Goal: Task Accomplishment & Management: Manage account settings

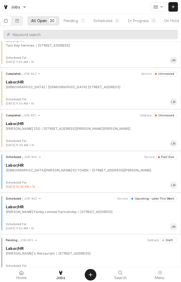
scroll to position [599, 0]
click at [27, 169] on div "[DEMOGRAPHIC_DATA][PERSON_NAME] KITCHEN" at bounding box center [47, 170] width 83 height 5
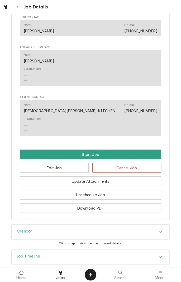
scroll to position [341, 0]
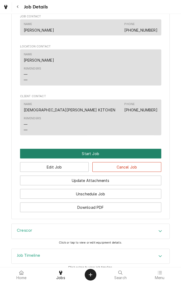
click at [56, 159] on button "Start Job" at bounding box center [90, 154] width 141 height 10
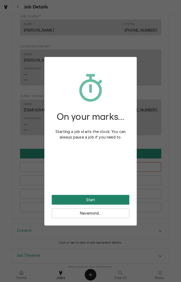
click at [119, 199] on button "Start" at bounding box center [91, 200] width 78 height 10
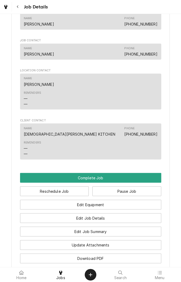
scroll to position [335, 0]
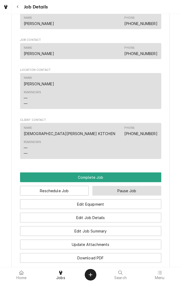
click at [119, 196] on button "Pause Job" at bounding box center [126, 191] width 69 height 10
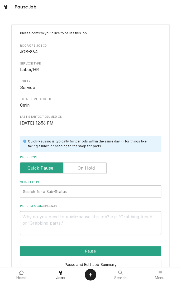
click at [91, 169] on label "Pause Type" at bounding box center [63, 168] width 86 height 12
click at [91, 169] on input "Pause Type" at bounding box center [63, 168] width 82 height 12
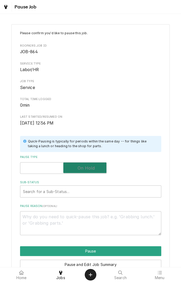
checkbox input "true"
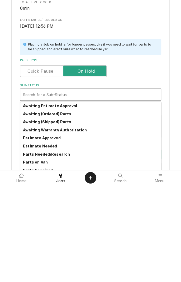
scroll to position [26, 0]
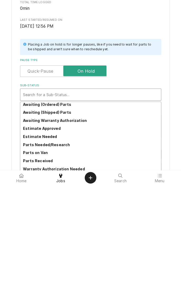
click at [62, 244] on strong "Parts Needed/Research" at bounding box center [46, 242] width 47 height 4
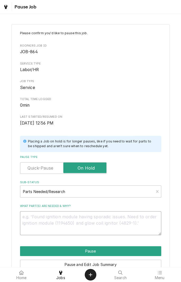
click at [99, 219] on textarea "What part(s) are needed & why?" at bounding box center [90, 223] width 141 height 24
type textarea "x"
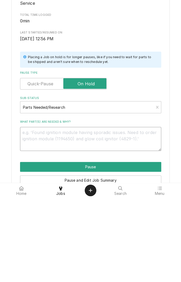
type textarea "P"
type textarea "x"
type textarea "T"
type textarea "x"
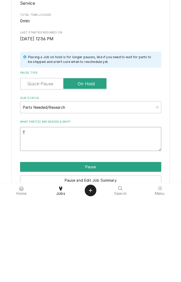
type textarea "Th"
type textarea "x"
type textarea "The"
type textarea "x"
type textarea "Ther"
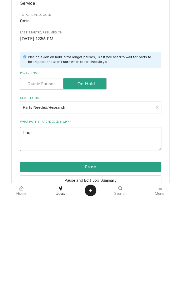
type textarea "x"
type textarea "Therm"
type textarea "x"
type textarea "Thermostat"
type textarea "x"
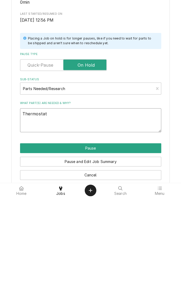
scroll to position [27, 0]
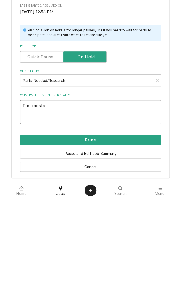
type textarea "Thermostat"
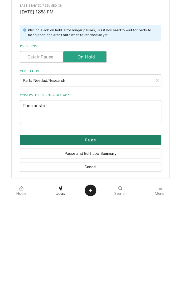
click at [104, 224] on button "Pause" at bounding box center [90, 225] width 141 height 10
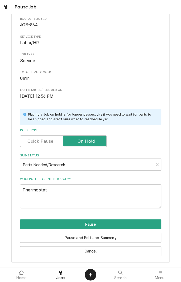
type textarea "x"
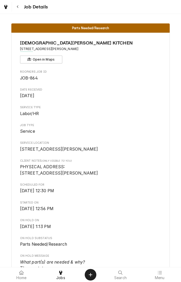
click at [21, 9] on button "Navigate back" at bounding box center [17, 6] width 9 height 9
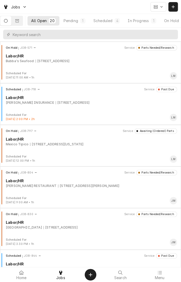
click at [19, 22] on icon "Dynamic Content Wrapper" at bounding box center [17, 20] width 4 height 3
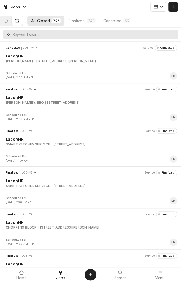
click at [73, 36] on input "Dynamic Content Wrapper" at bounding box center [94, 34] width 162 height 9
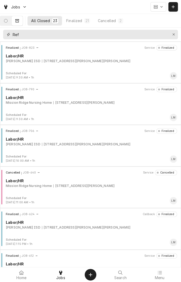
type input "Ref"
click at [74, 143] on div "212 W Vance St 212 W Vance, Refugio, TX 78377" at bounding box center [86, 144] width 88 height 5
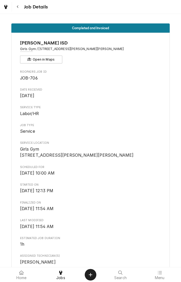
click at [21, 7] on button "Navigate back" at bounding box center [17, 6] width 9 height 9
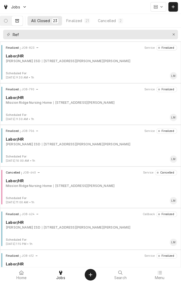
click at [69, 64] on div "Finalized JOB-823 Service Finalized Labor/HR Refugio ISD [STREET_ADDRESS][PERSO…" at bounding box center [90, 58] width 177 height 26
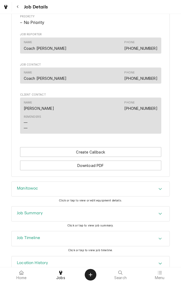
scroll to position [307, 0]
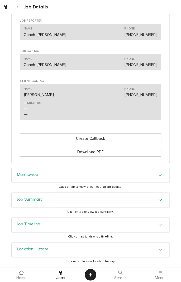
click at [157, 203] on div "Accordion Header" at bounding box center [160, 200] width 8 height 6
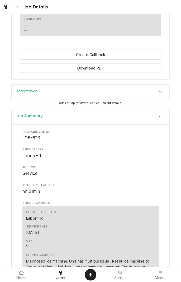
scroll to position [387, 0]
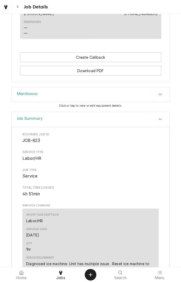
click at [156, 98] on div "Accordion Header" at bounding box center [160, 94] width 8 height 6
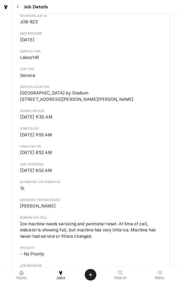
scroll to position [0, 0]
